Goal: Transaction & Acquisition: Book appointment/travel/reservation

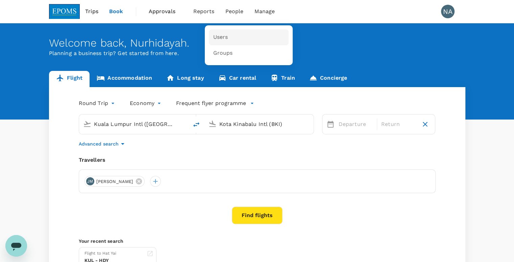
click at [230, 39] on link "Users" at bounding box center [249, 37] width 80 height 16
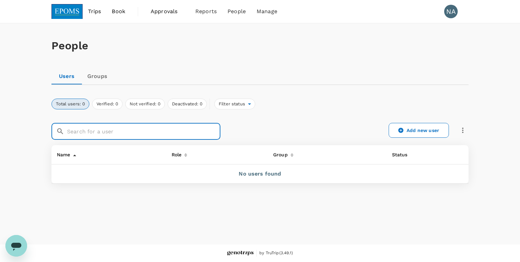
click at [135, 129] on input "text" at bounding box center [143, 131] width 153 height 17
type input "irene"
click at [98, 79] on link "Groups" at bounding box center [97, 76] width 30 height 16
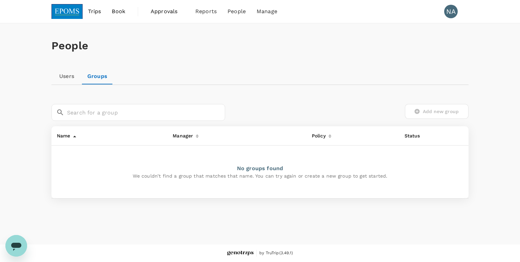
click at [66, 82] on link "Users" at bounding box center [66, 76] width 30 height 16
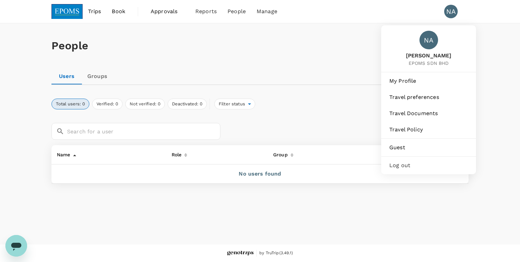
click at [409, 167] on span "Log out" at bounding box center [428, 166] width 78 height 8
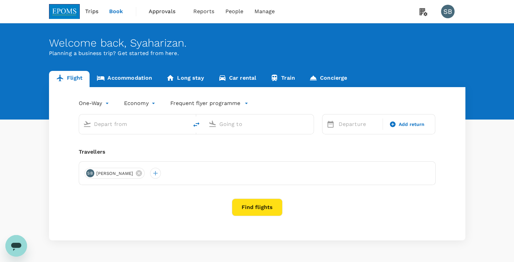
type input "Kuala Lumpur Intl ([GEOGRAPHIC_DATA])"
type input "Guangzhou Baiyun Intl (CAN)"
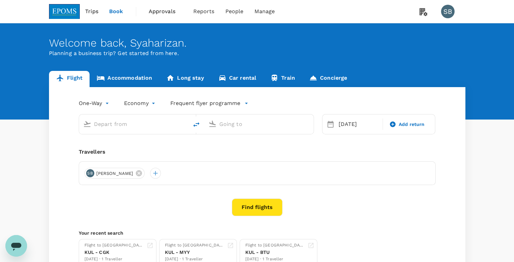
type input "Kuala Lumpur Intl ([GEOGRAPHIC_DATA])"
type input "Guangzhou Baiyun Intl (CAN)"
